Goal: Information Seeking & Learning: Learn about a topic

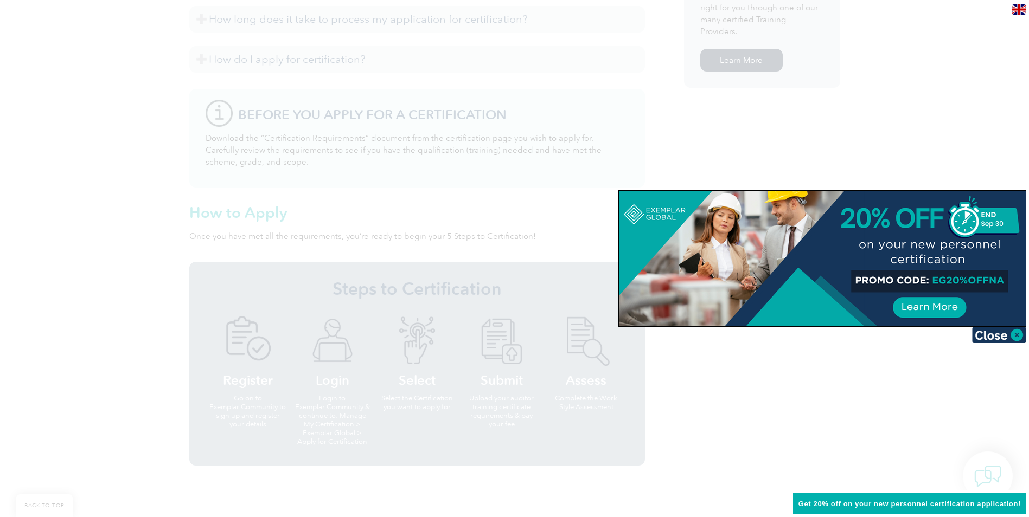
scroll to position [813, 0]
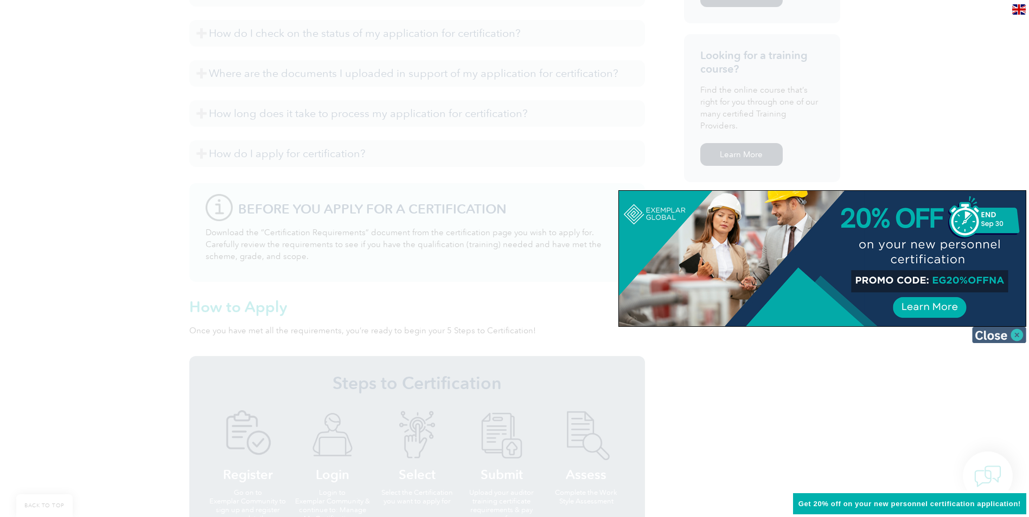
click at [1017, 336] on img at bounding box center [999, 335] width 54 height 16
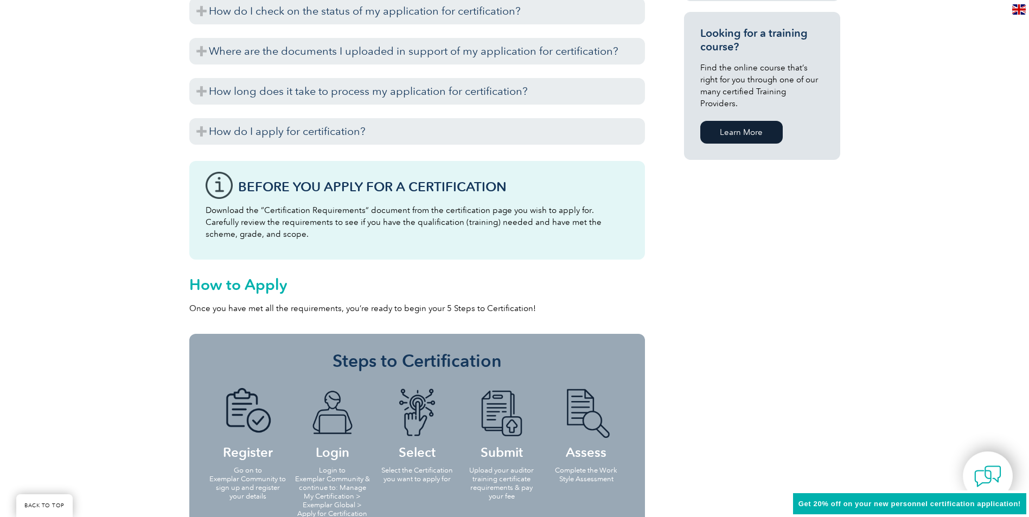
scroll to position [705, 0]
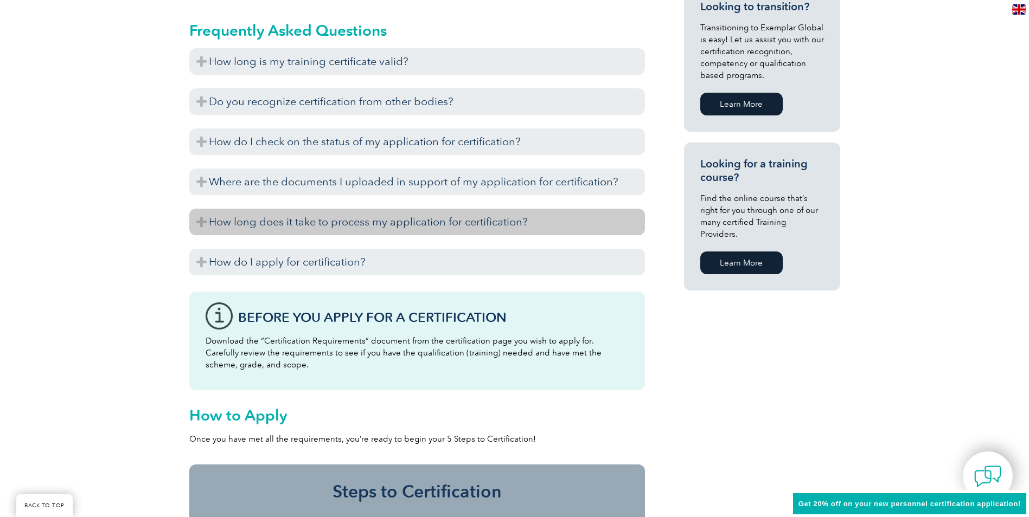
click at [484, 222] on h3 "How long does it take to process my application for certification?" at bounding box center [417, 222] width 456 height 27
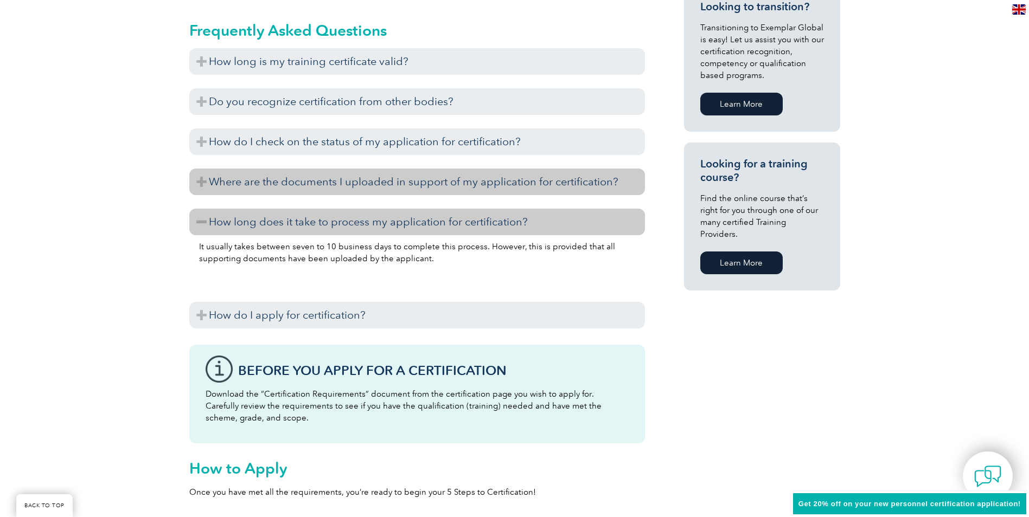
click at [505, 181] on h3 "Where are the documents I uploaded in support of my application for certificati…" at bounding box center [417, 182] width 456 height 27
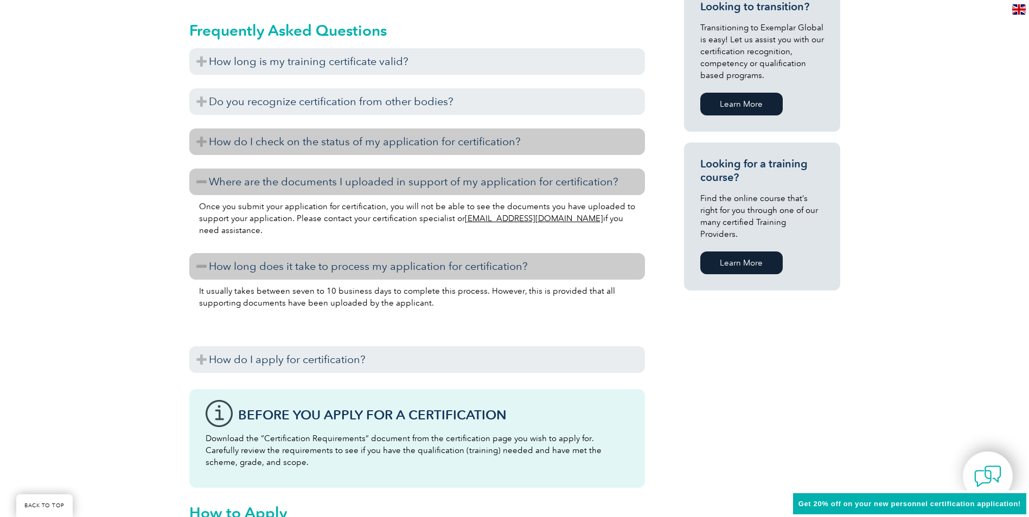
click at [463, 143] on h3 "How do I check on the status of my application for certification?" at bounding box center [417, 142] width 456 height 27
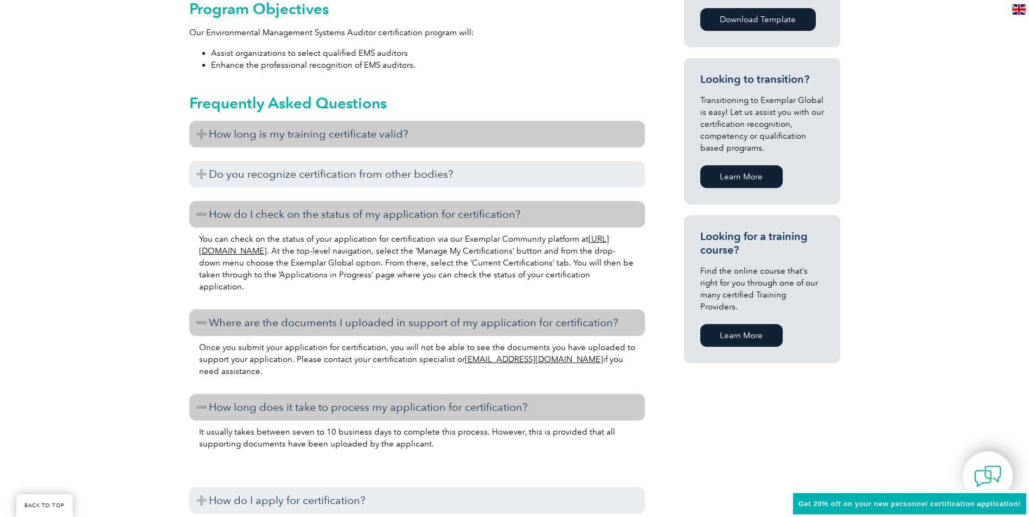
scroll to position [542, 0]
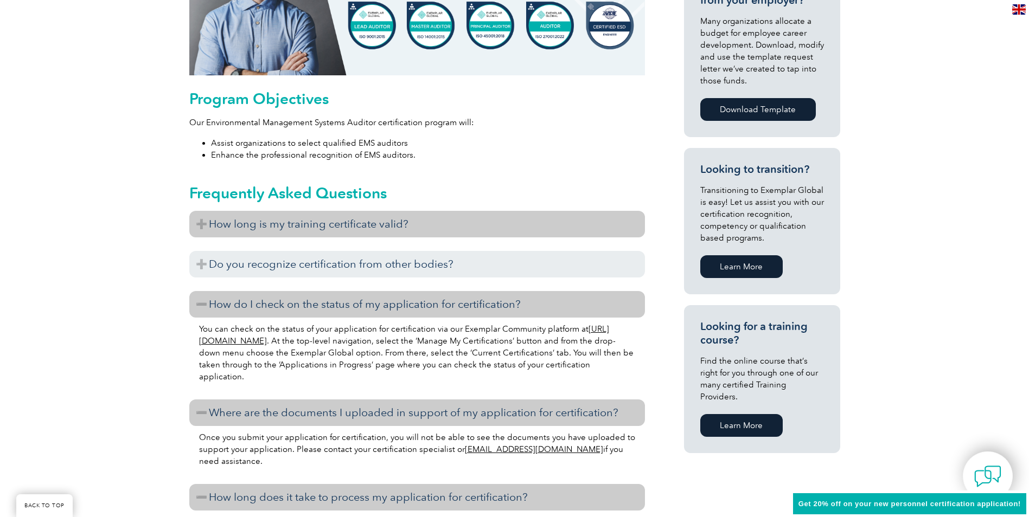
click at [394, 236] on h3 "How long is my training certificate valid?" at bounding box center [417, 224] width 456 height 27
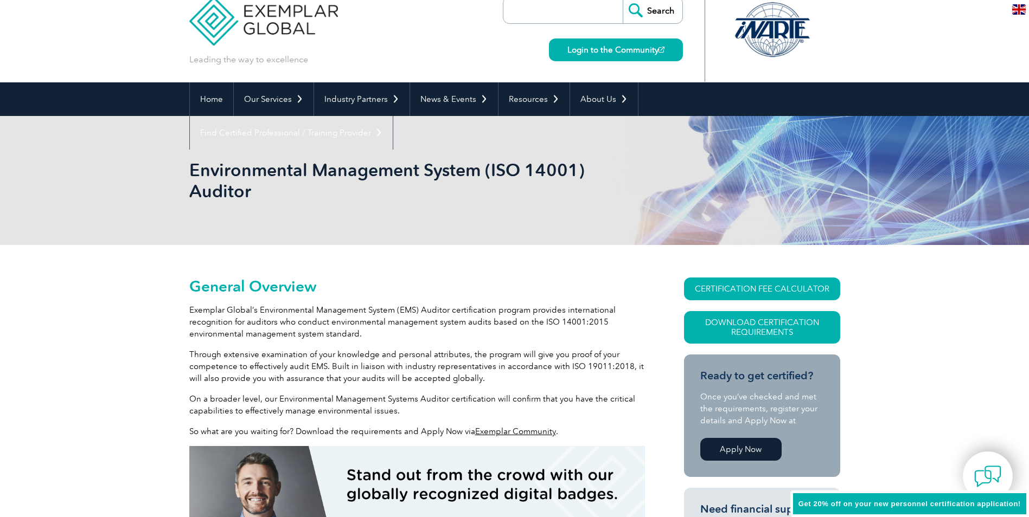
scroll to position [0, 0]
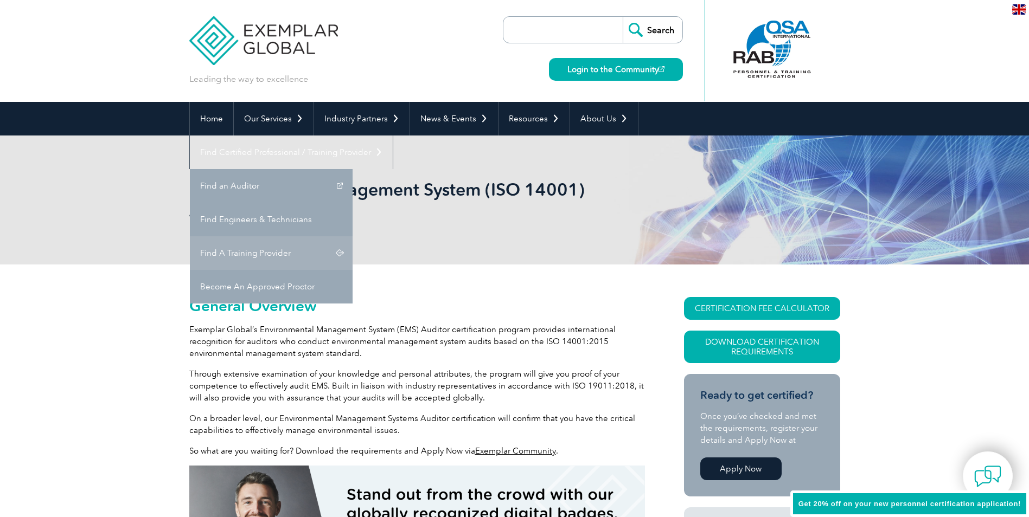
click at [352, 236] on link "Find A Training Provider" at bounding box center [271, 253] width 163 height 34
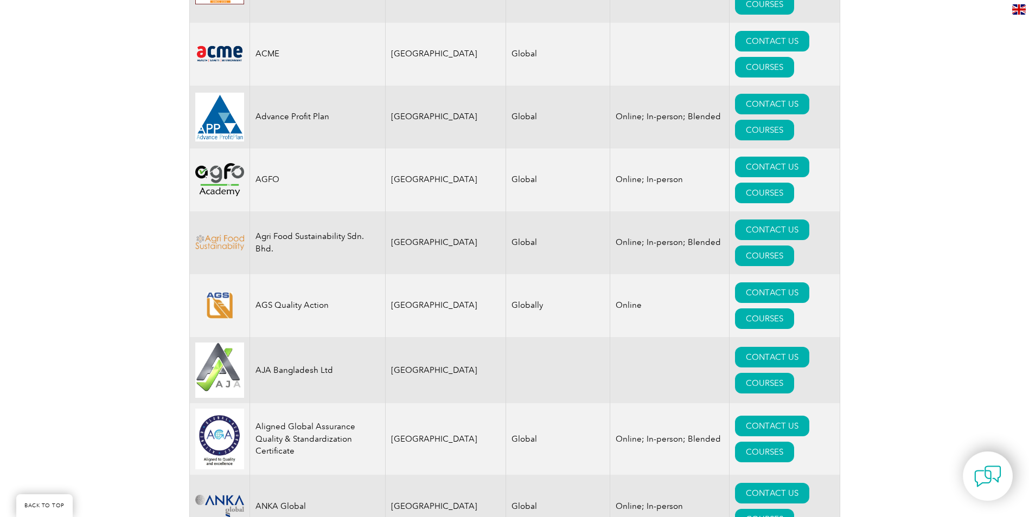
scroll to position [976, 0]
